Goal: Task Accomplishment & Management: Complete application form

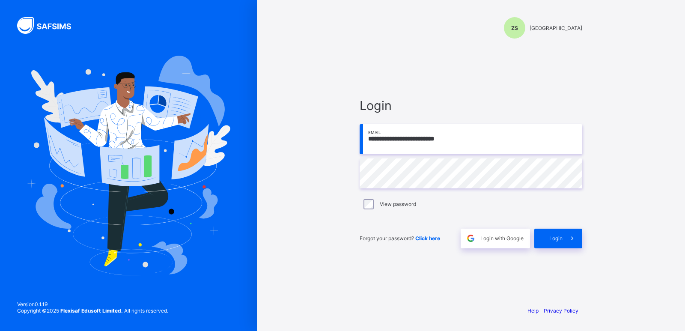
type input "**********"
click at [547, 235] on div "Login" at bounding box center [558, 238] width 48 height 20
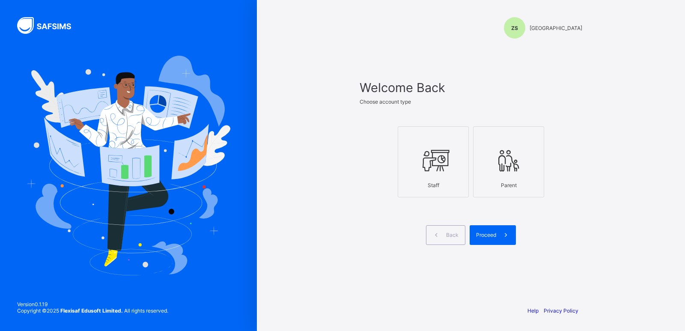
click at [597, 231] on div "ZS Zinaria International School Welcome Back Choose account type Staff Parent B…" at bounding box center [470, 165] width 257 height 331
click at [439, 182] on div "Staff" at bounding box center [433, 185] width 62 height 15
click at [483, 238] on div "Proceed" at bounding box center [492, 235] width 46 height 20
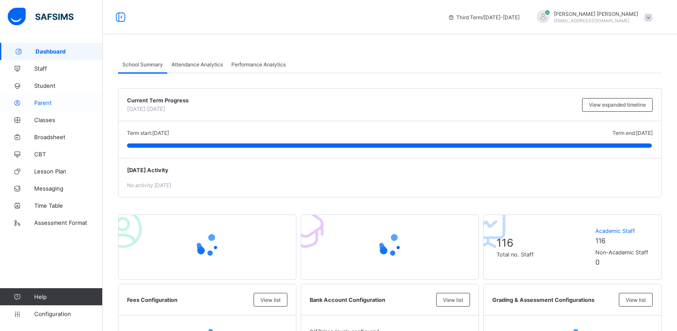
click at [50, 101] on span "Parent" at bounding box center [68, 102] width 68 height 7
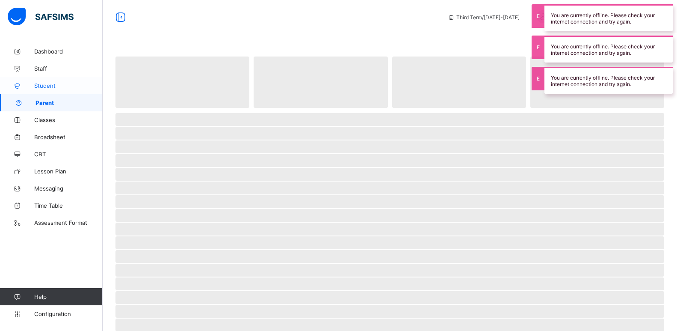
click at [52, 88] on span "Student" at bounding box center [68, 85] width 68 height 7
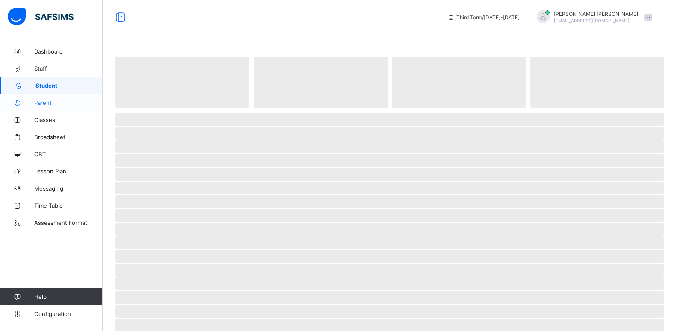
click at [53, 101] on span "Parent" at bounding box center [68, 102] width 68 height 7
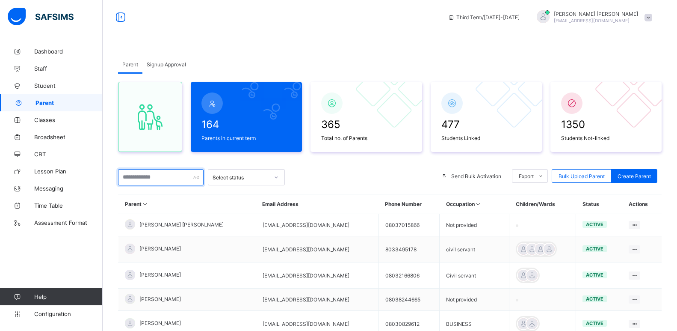
click at [172, 177] on input "text" at bounding box center [161, 177] width 86 height 16
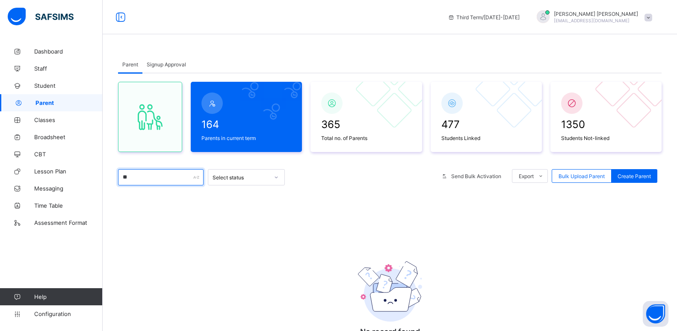
type input "*"
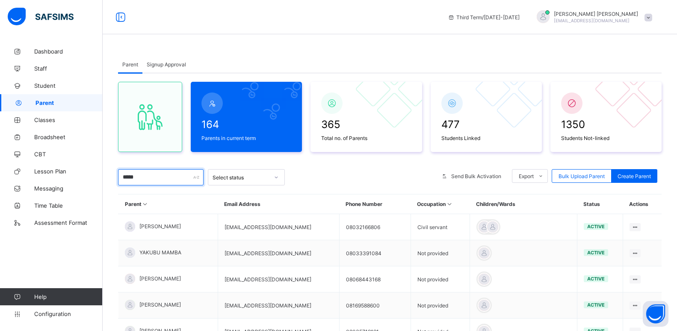
type input "*****"
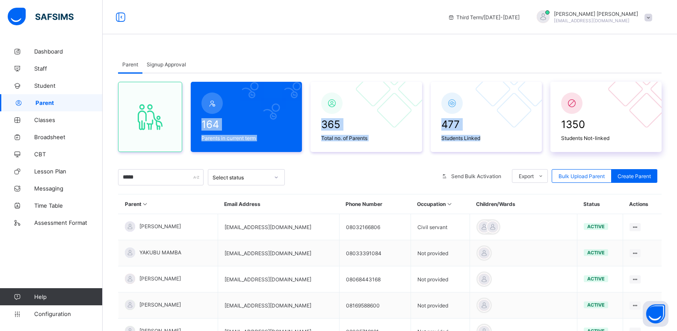
drag, startPoint x: 573, startPoint y: 69, endPoint x: 609, endPoint y: 101, distance: 48.2
click at [609, 101] on div "Parent Signup Approval Parent Signup Approval 164 Parents in current term 365 T…" at bounding box center [390, 289] width 544 height 466
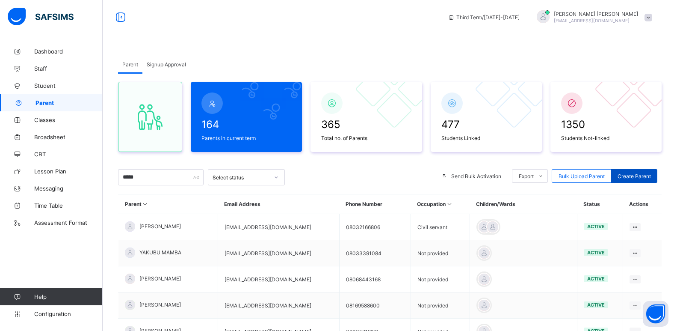
click at [650, 174] on span "Create Parent" at bounding box center [634, 176] width 33 height 6
select select "**"
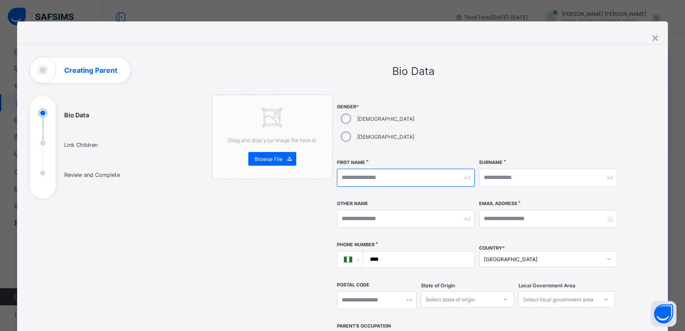
click at [364, 169] on input "text" at bounding box center [406, 178] width 138 height 18
type input "*"
type input "******"
click at [501, 169] on input "text" at bounding box center [548, 178] width 138 height 18
type input "******"
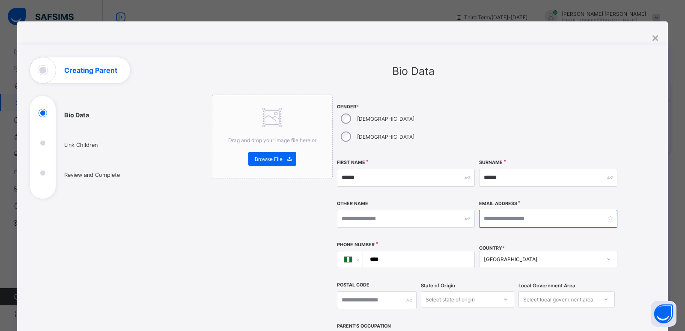
click at [491, 210] on input "email" at bounding box center [548, 219] width 138 height 18
type input "**********"
click at [433, 251] on input "****" at bounding box center [417, 259] width 105 height 16
type input "**********"
drag, startPoint x: 541, startPoint y: 203, endPoint x: 481, endPoint y: 206, distance: 60.0
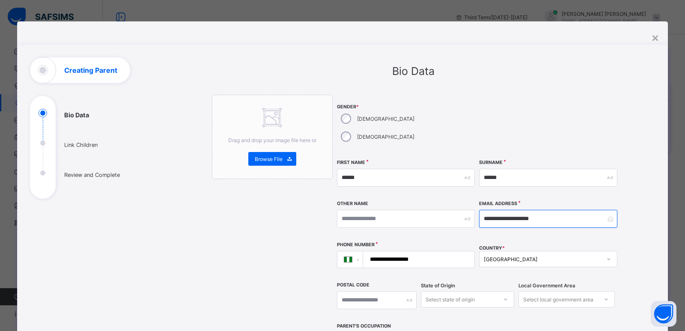
click at [481, 210] on input "**********" at bounding box center [548, 219] width 138 height 18
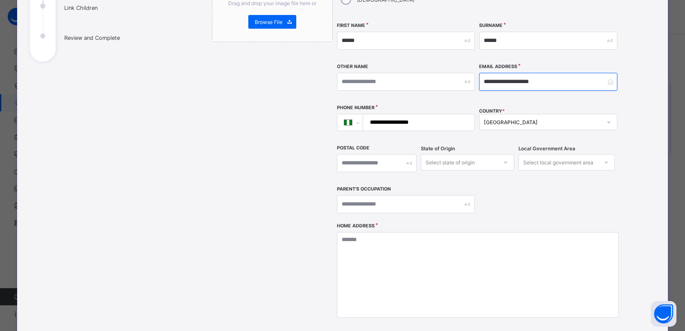
scroll to position [113, 0]
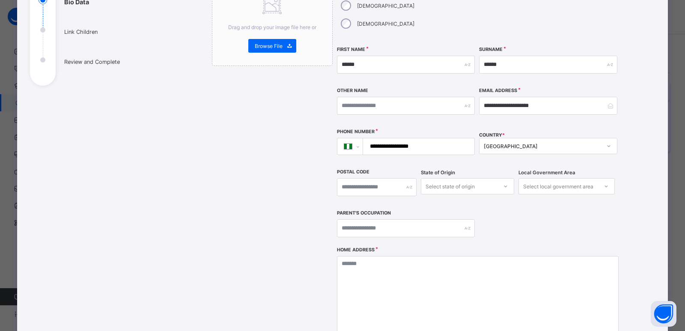
click at [434, 178] on div "Select state of origin" at bounding box center [449, 186] width 49 height 16
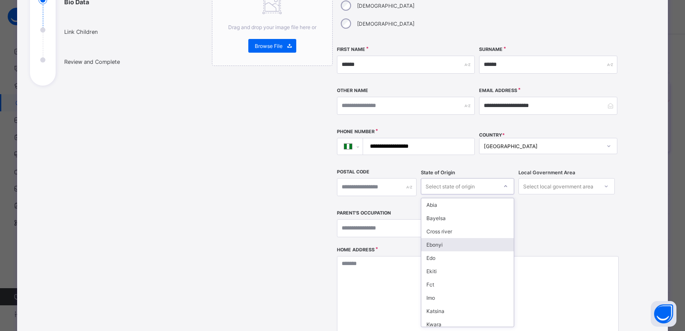
type input "*"
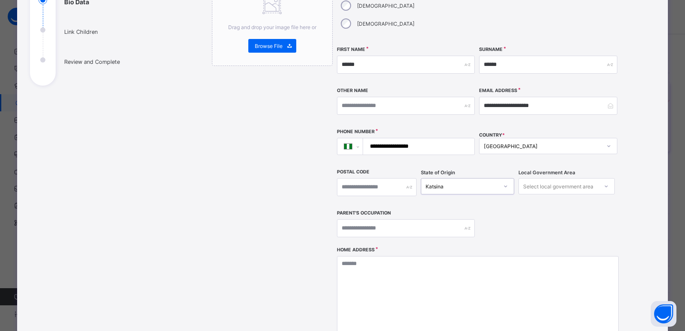
click at [454, 183] on div "Katsina" at bounding box center [461, 186] width 73 height 6
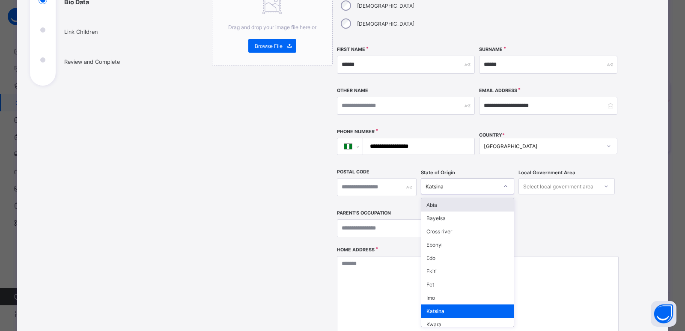
type input "*"
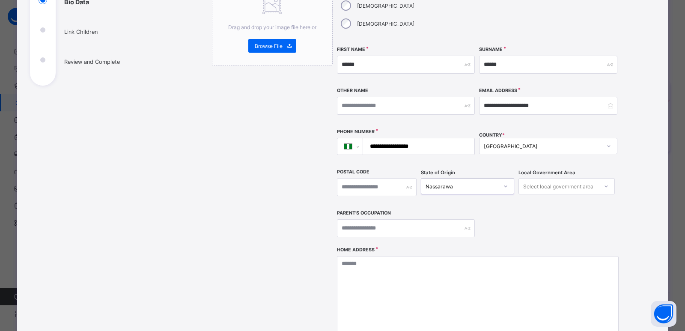
click at [541, 178] on div "Select local government area" at bounding box center [558, 186] width 70 height 16
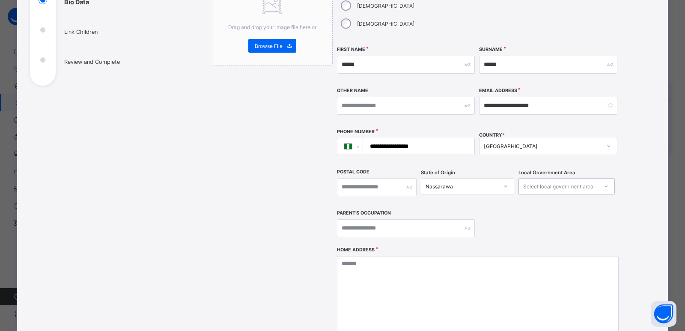
click at [541, 178] on div "Select local government area" at bounding box center [558, 186] width 70 height 16
click at [419, 219] on input "text" at bounding box center [406, 228] width 138 height 18
click at [532, 178] on div "Select local government area" at bounding box center [558, 186] width 70 height 16
click at [459, 183] on div "Nassarawa" at bounding box center [461, 186] width 73 height 6
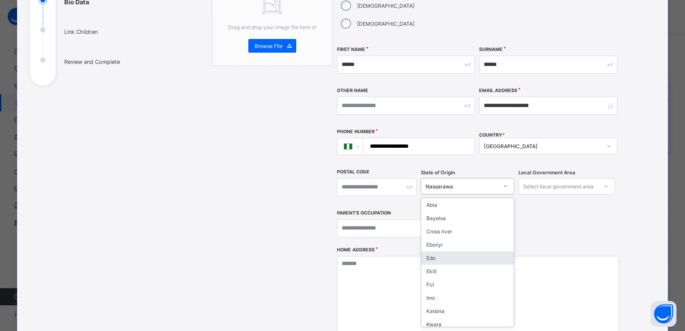
type input "*"
click at [449, 251] on div "Nassarawa" at bounding box center [467, 257] width 92 height 13
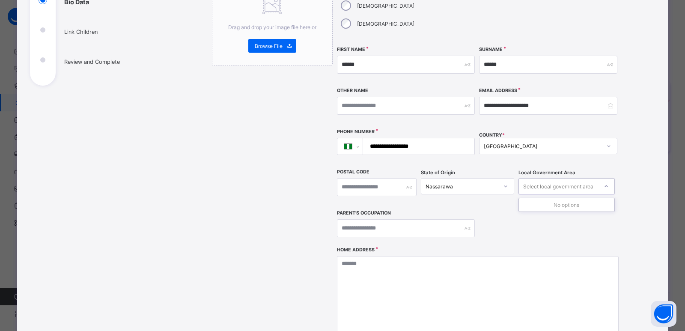
click at [562, 178] on div "Select local government area" at bounding box center [558, 186] width 70 height 16
click at [412, 219] on input "text" at bounding box center [406, 228] width 138 height 18
click at [349, 219] on input "*******" at bounding box center [406, 228] width 138 height 18
click at [372, 219] on input "******" at bounding box center [406, 228] width 138 height 18
type input "**********"
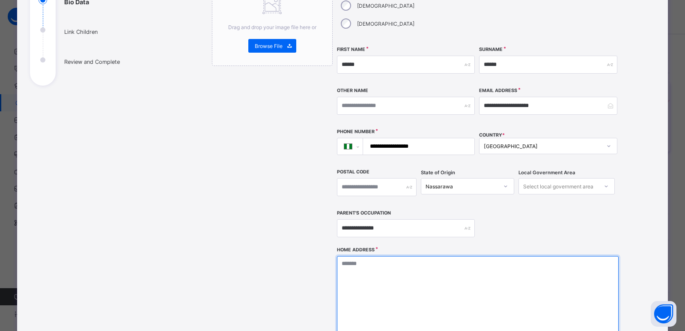
click at [359, 256] on textarea at bounding box center [478, 299] width 282 height 86
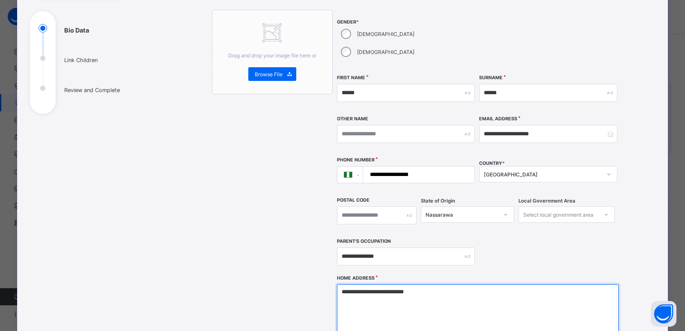
scroll to position [83, 0]
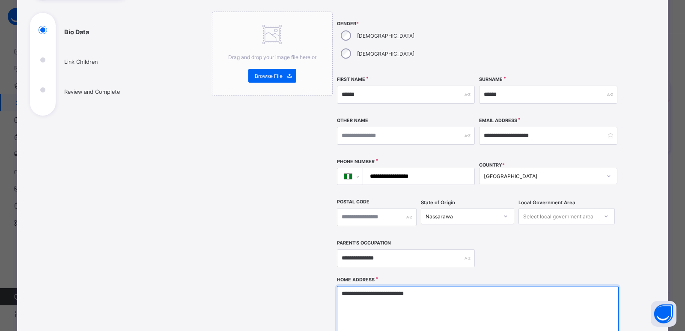
type textarea "**********"
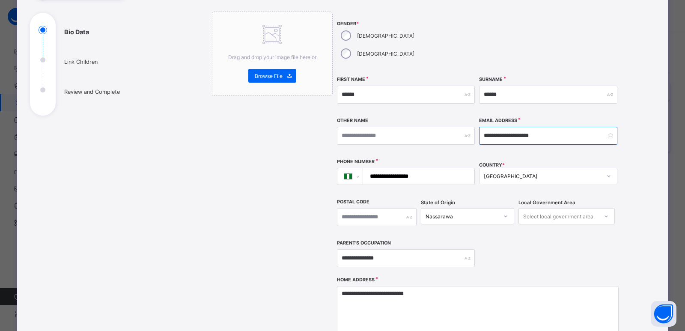
drag, startPoint x: 542, startPoint y: 121, endPoint x: 482, endPoint y: 117, distance: 60.0
click at [482, 127] on input "**********" at bounding box center [548, 136] width 138 height 18
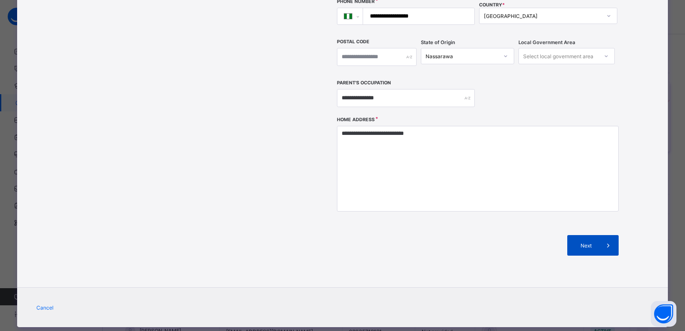
click at [584, 242] on span "Next" at bounding box center [585, 245] width 24 height 6
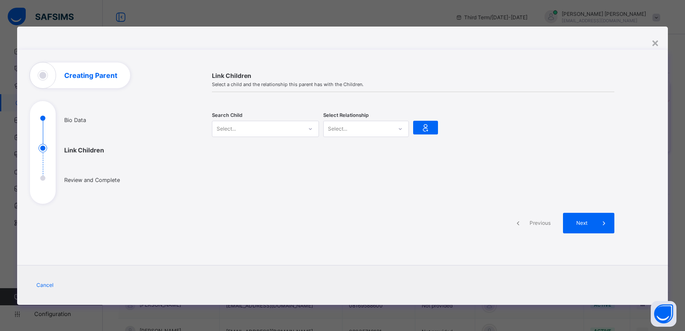
scroll to position [0, 0]
click at [309, 131] on icon at bounding box center [310, 129] width 5 height 9
click at [306, 128] on div at bounding box center [310, 129] width 15 height 14
click at [310, 130] on icon at bounding box center [310, 129] width 5 height 9
click at [251, 126] on div "Select..." at bounding box center [257, 129] width 90 height 12
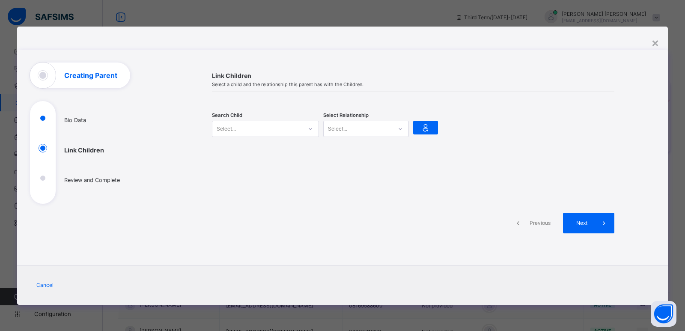
click at [251, 127] on div "Select..." at bounding box center [257, 129] width 90 height 12
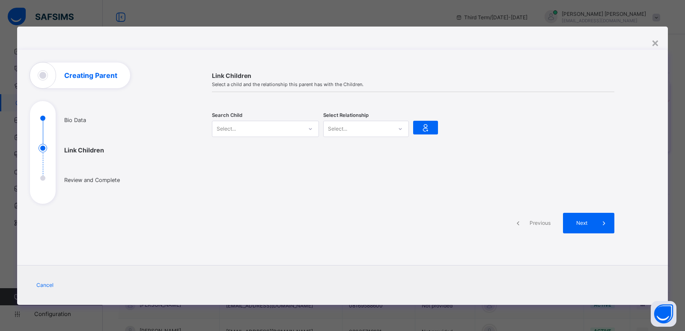
type input "*"
click at [255, 124] on div "Select... *" at bounding box center [257, 129] width 90 height 12
click at [251, 128] on div "Select... *" at bounding box center [257, 129] width 90 height 12
click at [257, 124] on div "Select... *" at bounding box center [257, 129] width 90 height 12
click at [306, 127] on div at bounding box center [310, 129] width 15 height 14
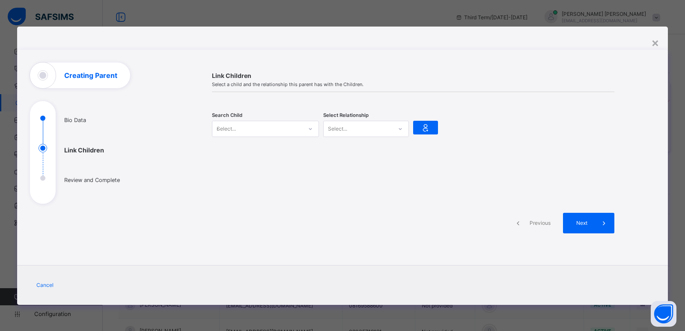
click at [306, 127] on div at bounding box center [310, 129] width 15 height 14
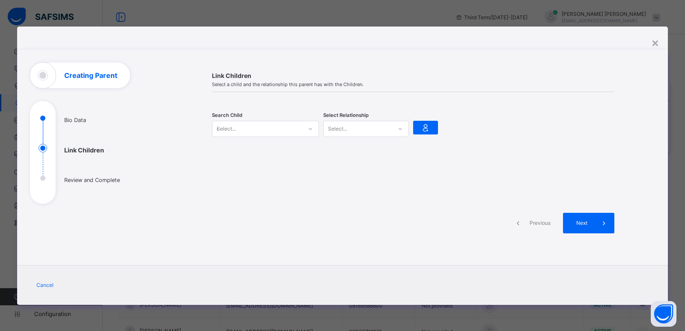
click at [389, 130] on div "Select..." at bounding box center [357, 129] width 68 height 12
click at [281, 129] on div "Select... *" at bounding box center [257, 129] width 90 height 12
drag, startPoint x: 177, startPoint y: 92, endPoint x: 190, endPoint y: 55, distance: 39.0
click at [190, 55] on div "**********" at bounding box center [342, 166] width 650 height 278
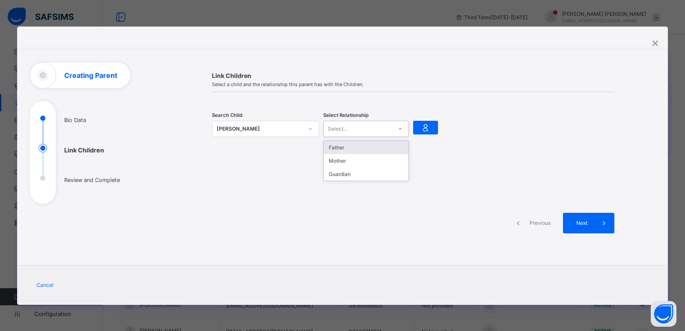
click at [335, 130] on div "Select..." at bounding box center [337, 129] width 19 height 16
click at [307, 125] on div at bounding box center [310, 129] width 15 height 14
click at [274, 125] on div "[PERSON_NAME]" at bounding box center [260, 129] width 86 height 9
click at [273, 127] on div "[PERSON_NAME]" at bounding box center [260, 129] width 86 height 9
click at [313, 127] on div at bounding box center [310, 129] width 15 height 14
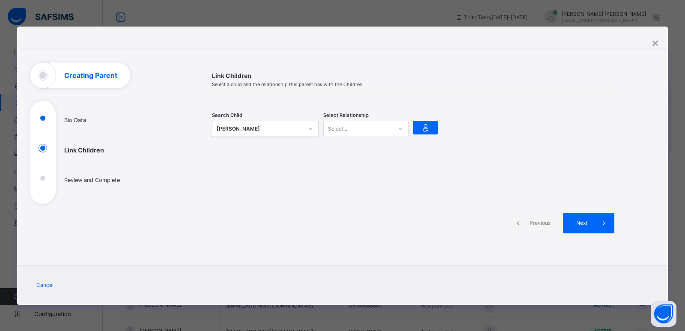
click at [313, 128] on div at bounding box center [310, 129] width 15 height 14
click at [284, 129] on div "[PERSON_NAME]" at bounding box center [260, 129] width 86 height 9
click at [312, 127] on icon at bounding box center [310, 129] width 5 height 9
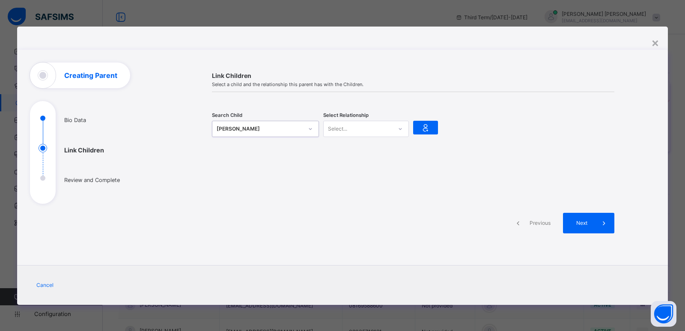
click at [312, 127] on icon at bounding box center [310, 129] width 5 height 9
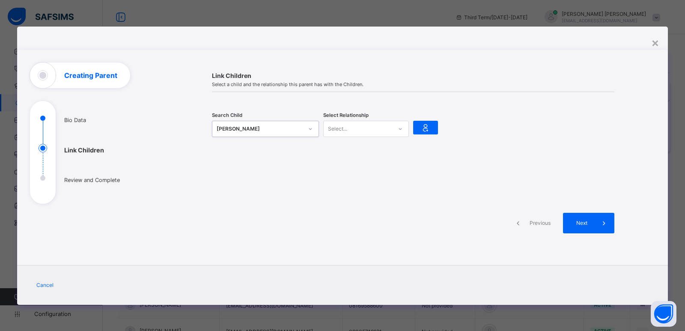
click at [312, 128] on icon at bounding box center [310, 129] width 5 height 9
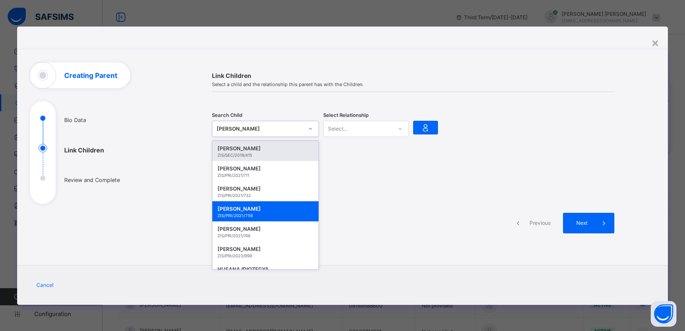
click at [312, 128] on icon at bounding box center [310, 129] width 5 height 9
click at [312, 127] on icon at bounding box center [310, 129] width 5 height 9
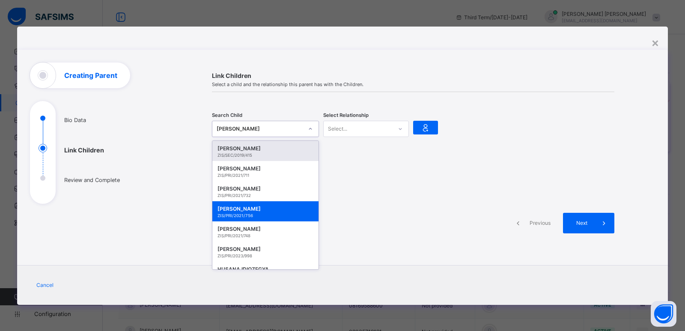
click at [312, 127] on icon at bounding box center [310, 129] width 5 height 9
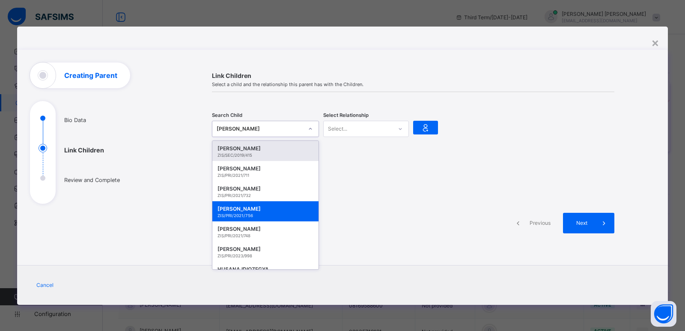
click at [312, 127] on icon at bounding box center [310, 129] width 5 height 9
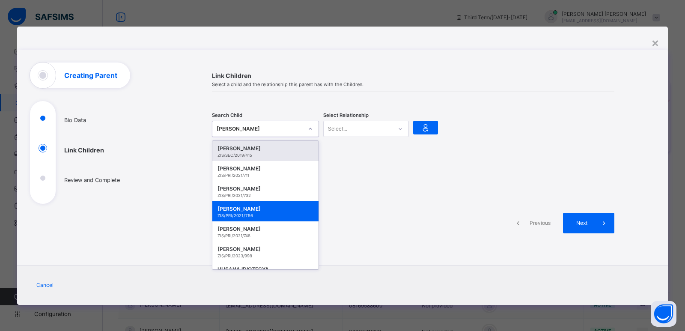
click at [312, 127] on icon at bounding box center [310, 129] width 5 height 9
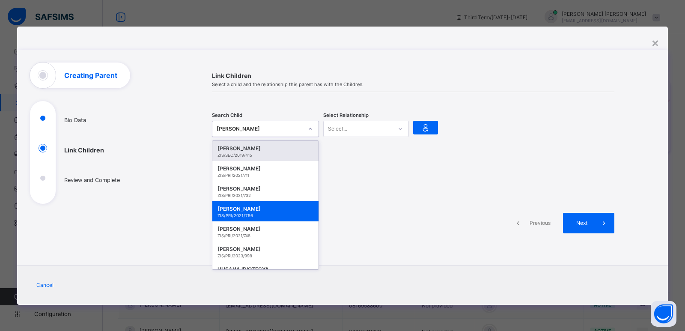
click at [312, 127] on icon at bounding box center [310, 129] width 5 height 9
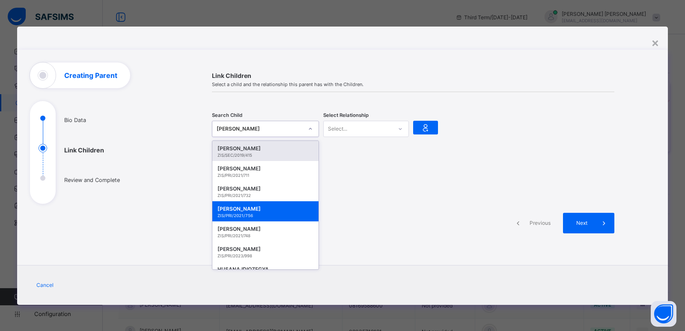
click at [598, 220] on span at bounding box center [603, 223] width 21 height 21
click at [476, 142] on div "Search Child option [object Object], selected. option [object Object] focused, …" at bounding box center [413, 129] width 402 height 48
click at [473, 184] on div at bounding box center [413, 176] width 402 height 21
click at [587, 219] on div "Next" at bounding box center [588, 223] width 51 height 21
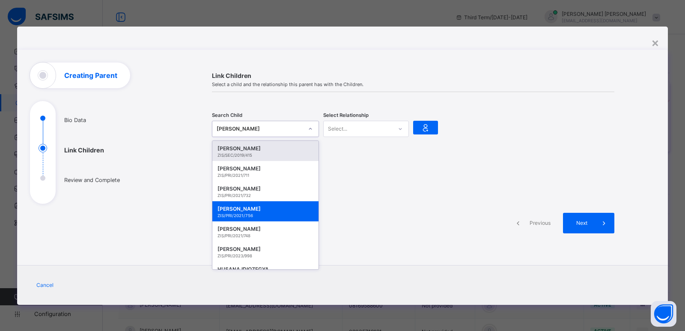
click at [587, 219] on div "Next" at bounding box center [588, 223] width 51 height 21
click at [278, 131] on div "[PERSON_NAME]" at bounding box center [260, 129] width 86 height 9
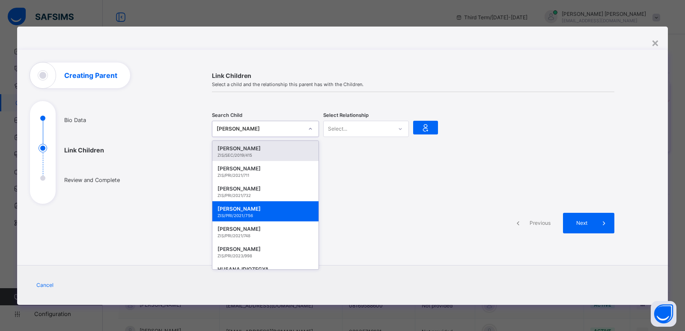
click at [278, 131] on div "[PERSON_NAME]" at bounding box center [260, 129] width 86 height 9
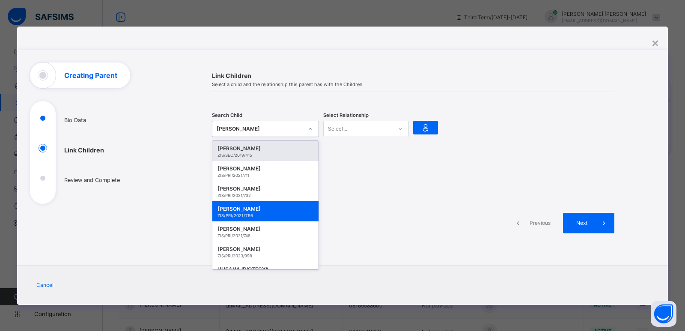
click at [278, 131] on div "[PERSON_NAME]" at bounding box center [260, 129] width 86 height 9
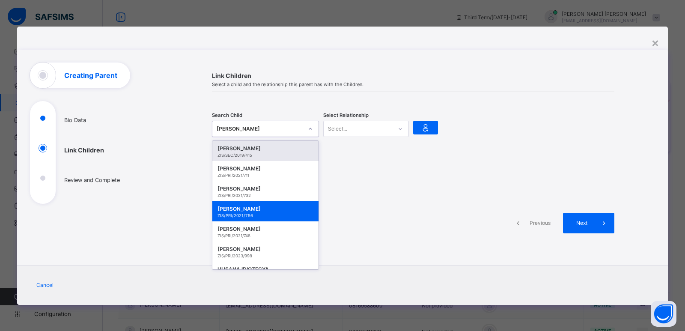
click at [593, 224] on span "Next" at bounding box center [581, 223] width 24 height 6
click at [592, 224] on span "Next" at bounding box center [581, 223] width 24 height 6
click at [677, 0] on div at bounding box center [685, 0] width 0 height 0
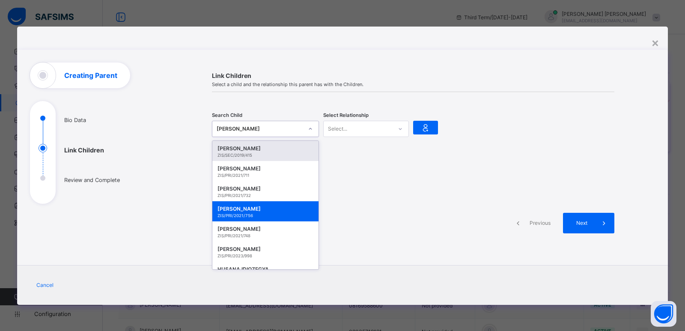
click at [677, 0] on div at bounding box center [685, 0] width 0 height 0
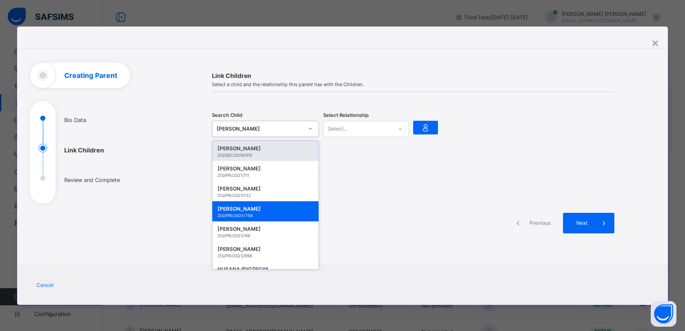
click at [677, 0] on div at bounding box center [685, 0] width 0 height 0
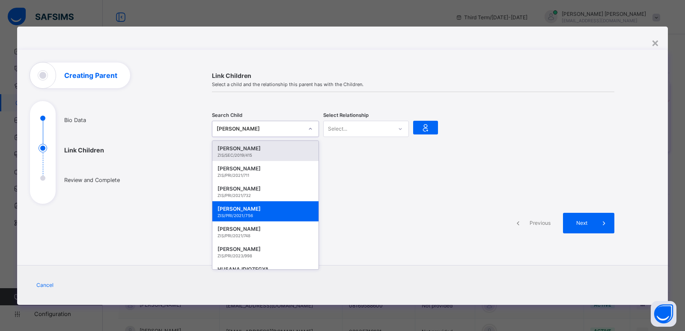
click at [677, 0] on div at bounding box center [685, 0] width 0 height 0
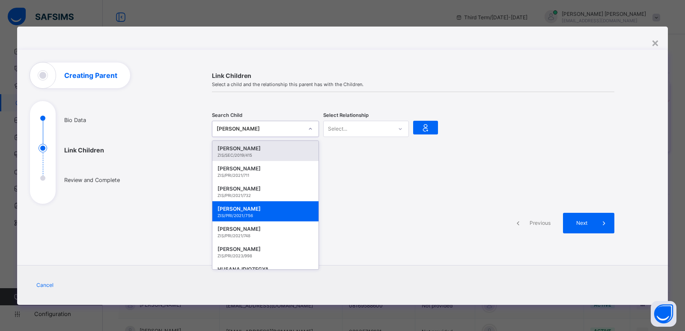
click at [677, 0] on div at bounding box center [685, 0] width 0 height 0
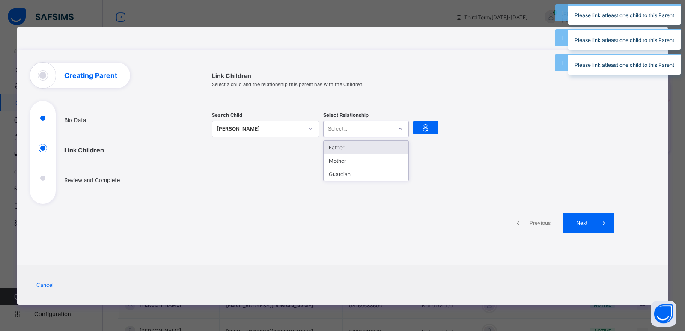
click at [367, 125] on div "Select..." at bounding box center [357, 129] width 68 height 12
click at [354, 151] on div "Father" at bounding box center [365, 147] width 85 height 13
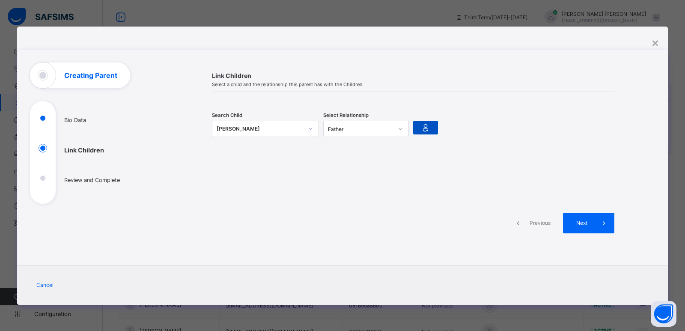
click at [428, 126] on icon at bounding box center [425, 127] width 12 height 10
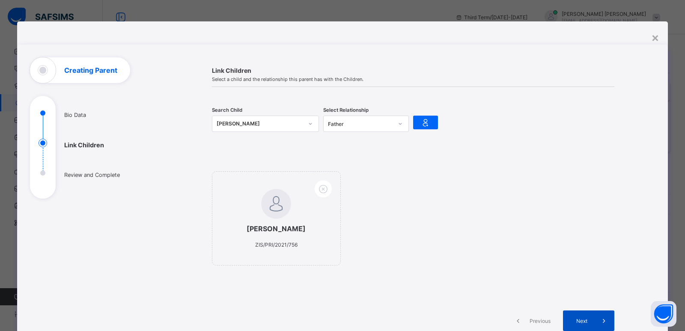
click at [302, 125] on div at bounding box center [310, 123] width 16 height 15
click at [308, 122] on icon at bounding box center [310, 123] width 5 height 9
click at [583, 323] on span "Next" at bounding box center [581, 320] width 24 height 6
click at [583, 323] on div "**********" at bounding box center [413, 204] width 484 height 294
click at [0, 0] on div "ABUBAKAR ALIYU ZIS/PRI/2021/756" at bounding box center [0, 0] width 0 height 0
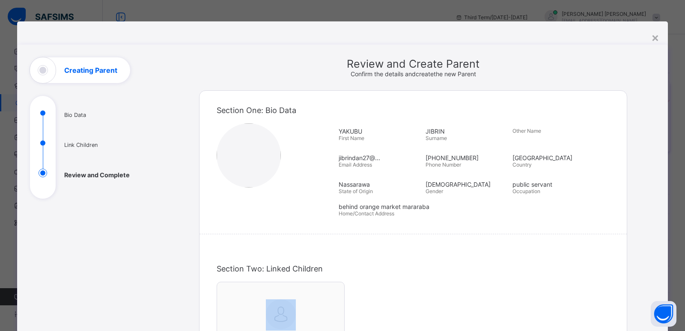
click at [583, 323] on div "ABUBAKAR ALIYU ZIS/PRI/2021/756" at bounding box center [413, 333] width 393 height 103
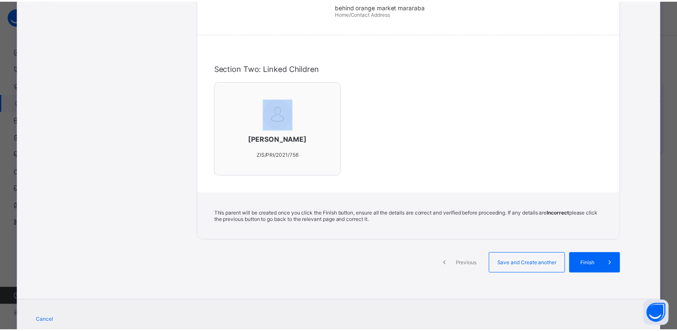
scroll to position [204, 0]
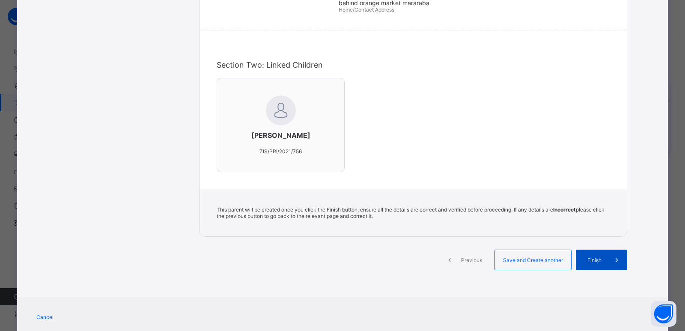
click at [587, 255] on div "Finish" at bounding box center [601, 259] width 51 height 21
